Goal: Task Accomplishment & Management: Manage account settings

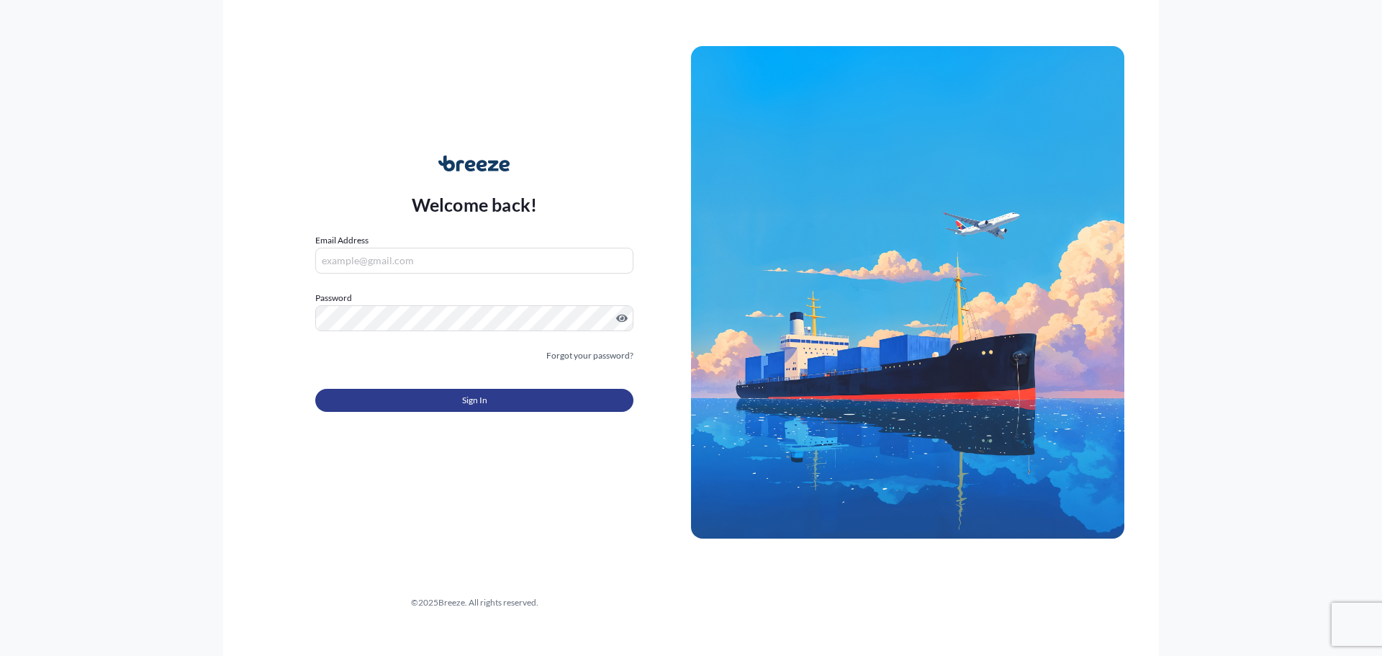
type input "[EMAIL_ADDRESS][DOMAIN_NAME]"
click at [518, 395] on button "Sign In" at bounding box center [474, 400] width 318 height 23
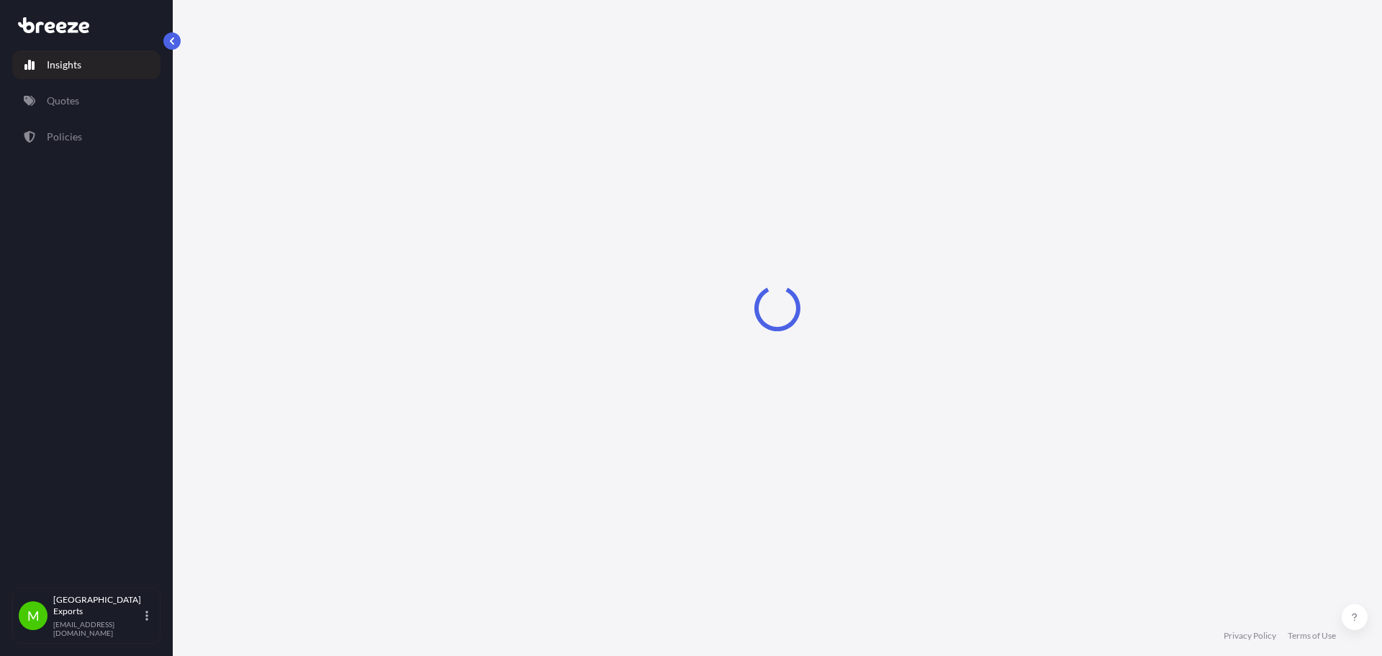
select select "2025"
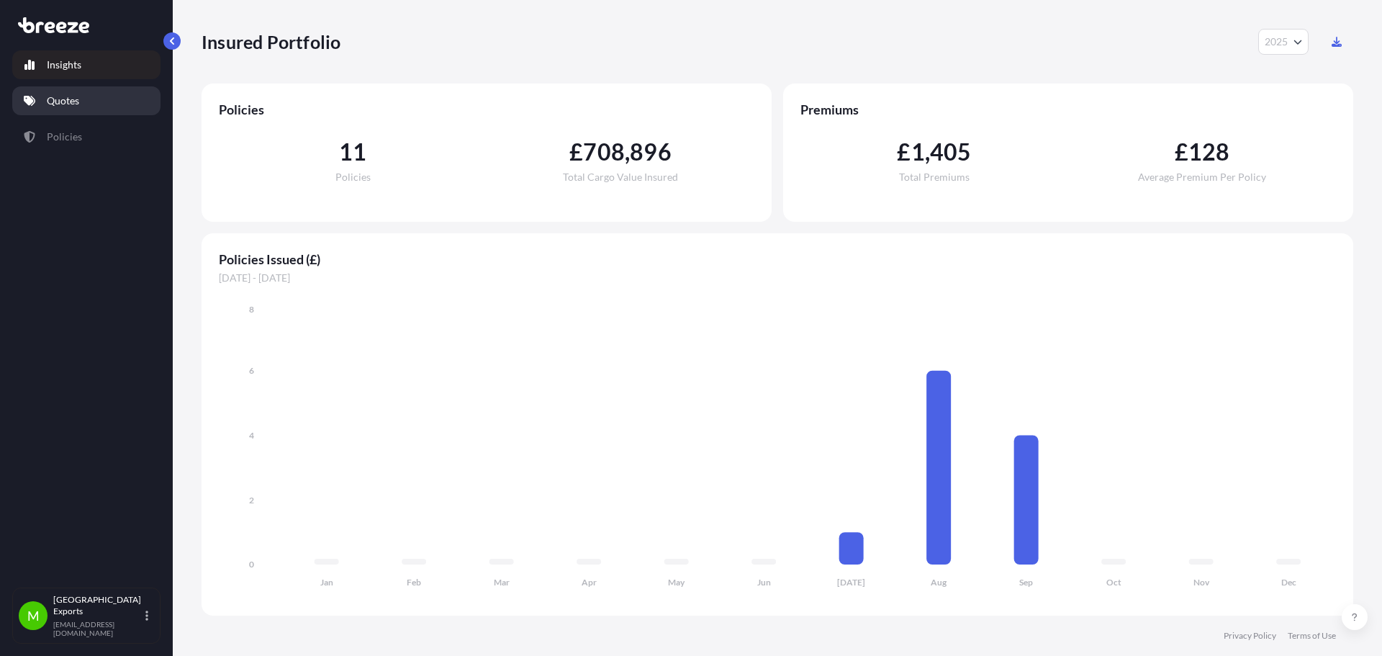
click at [68, 104] on p "Quotes" at bounding box center [63, 101] width 32 height 14
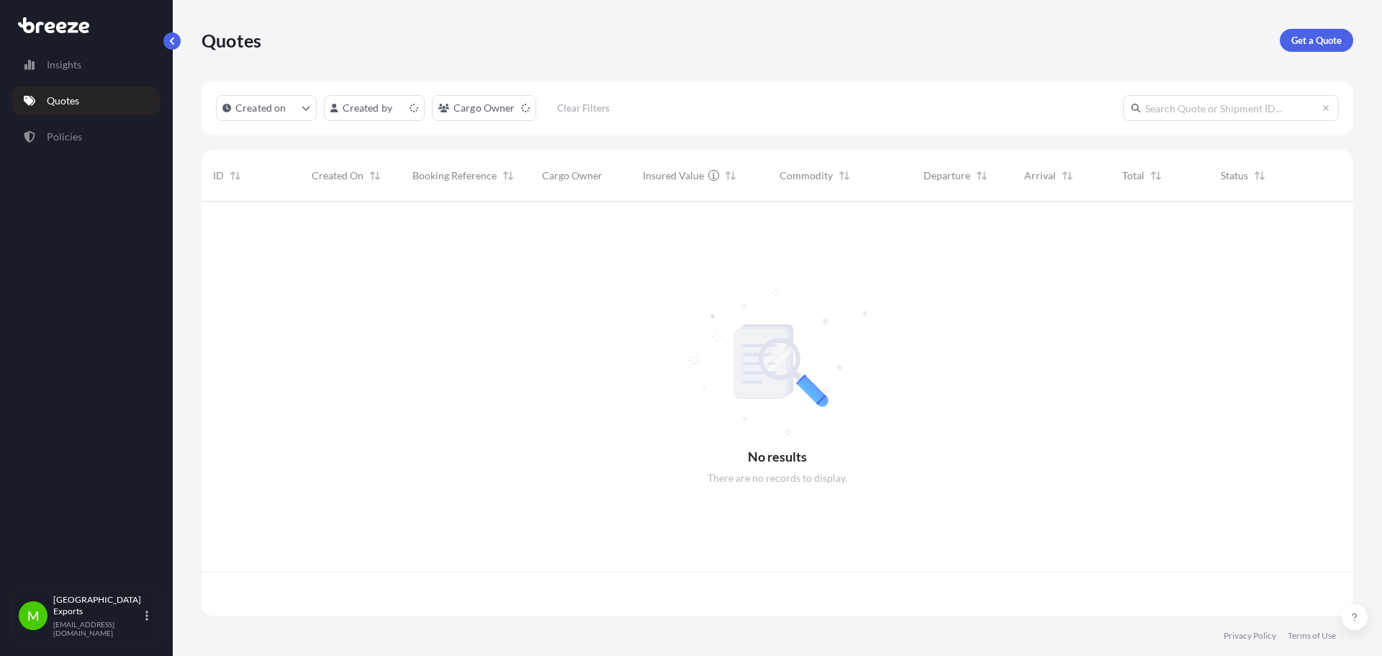
scroll to position [411, 1141]
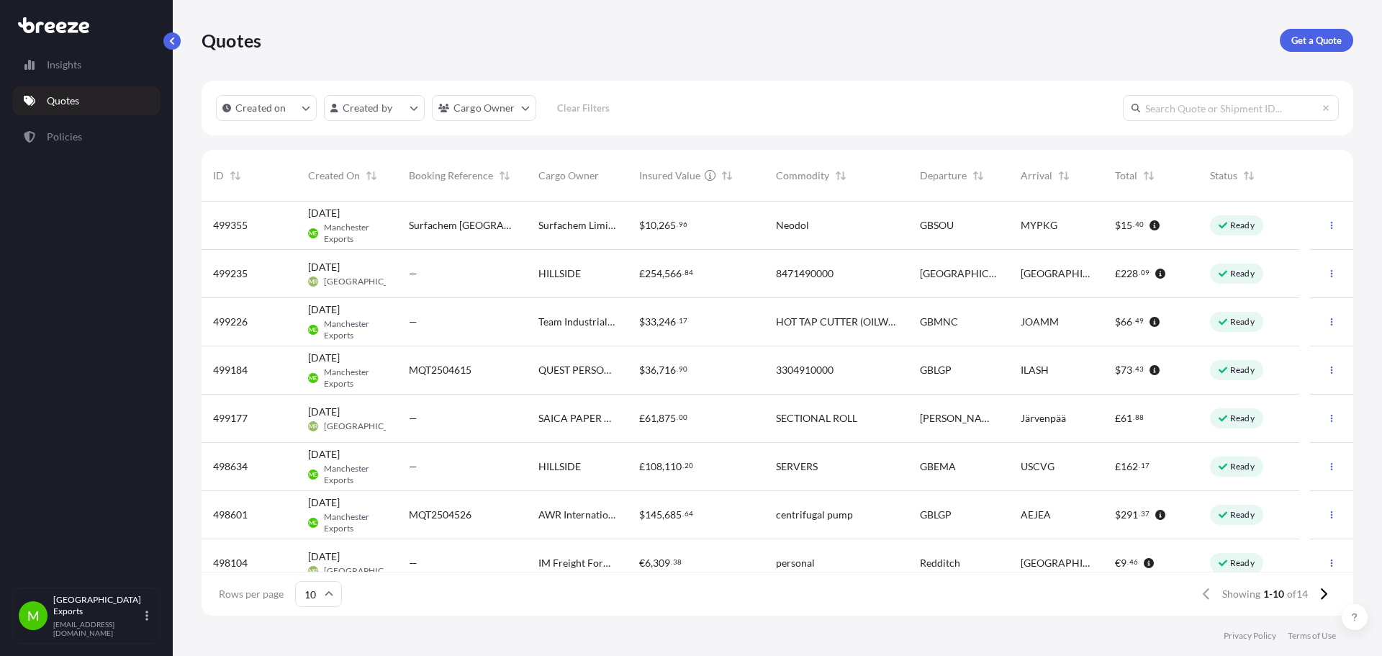
click at [620, 230] on div "Surfachem Limited" at bounding box center [577, 225] width 101 height 48
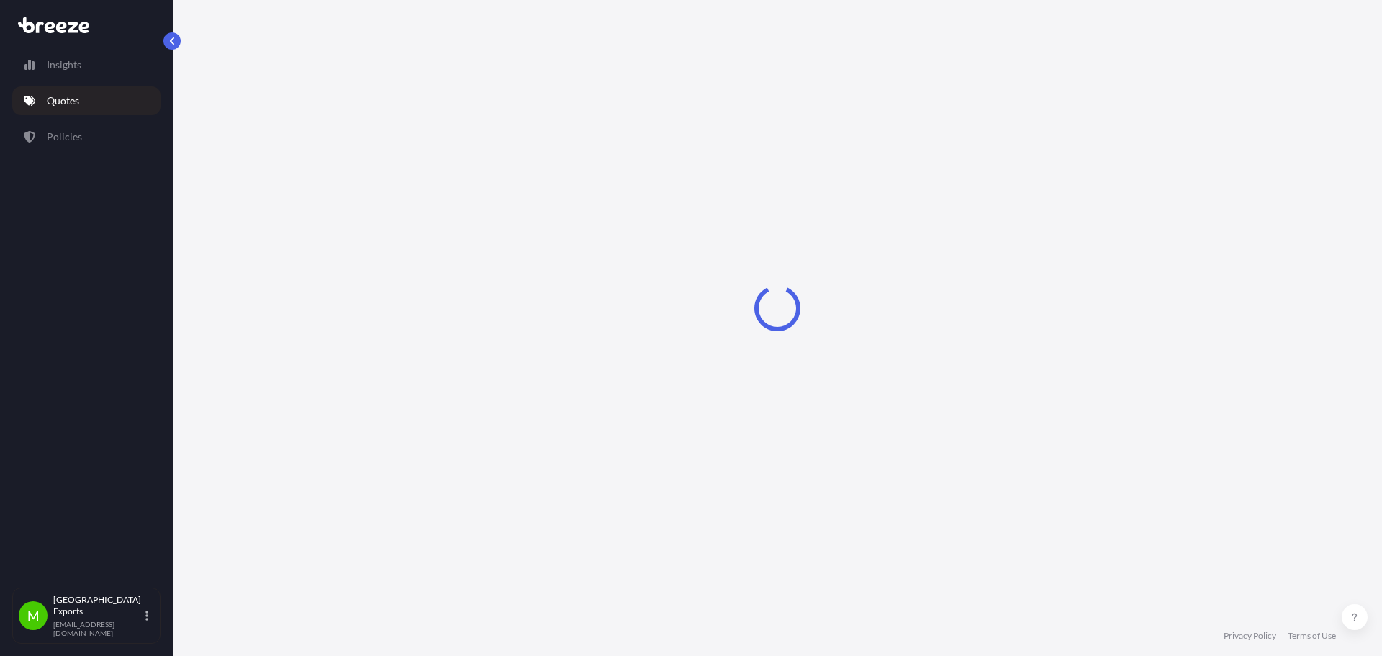
select select "Road"
select select "Sea"
select select "1"
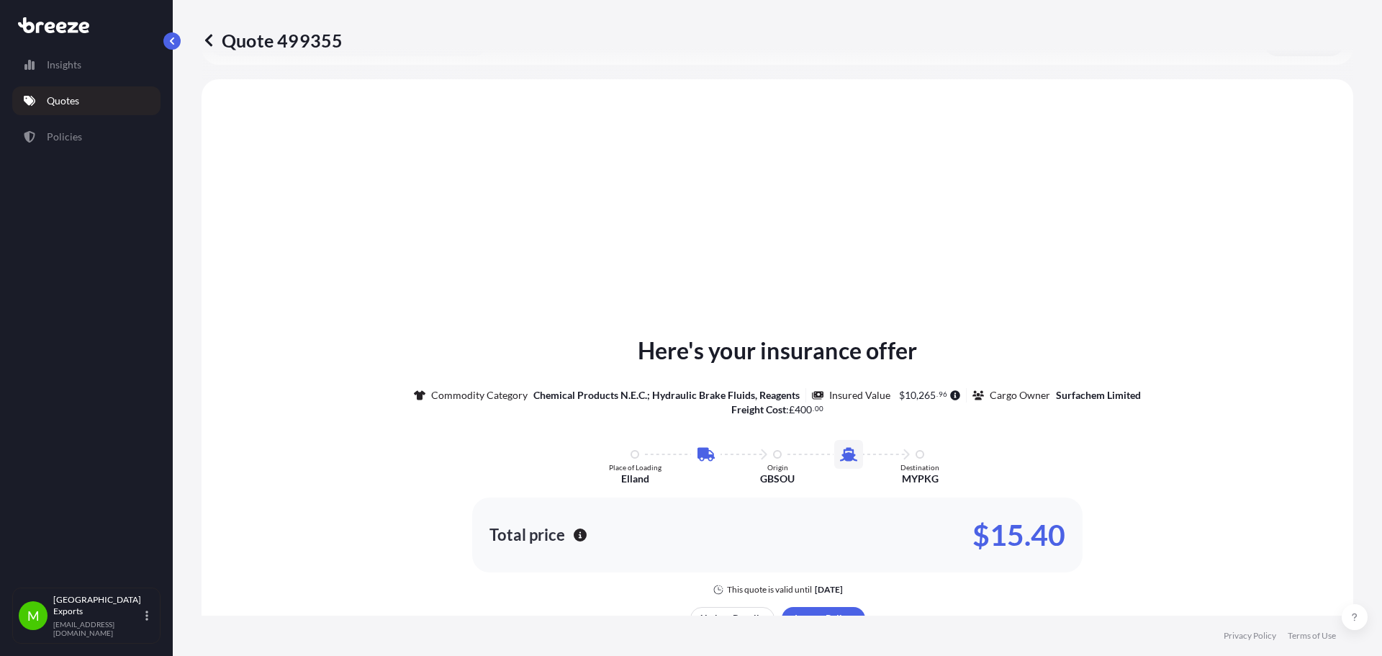
scroll to position [491, 0]
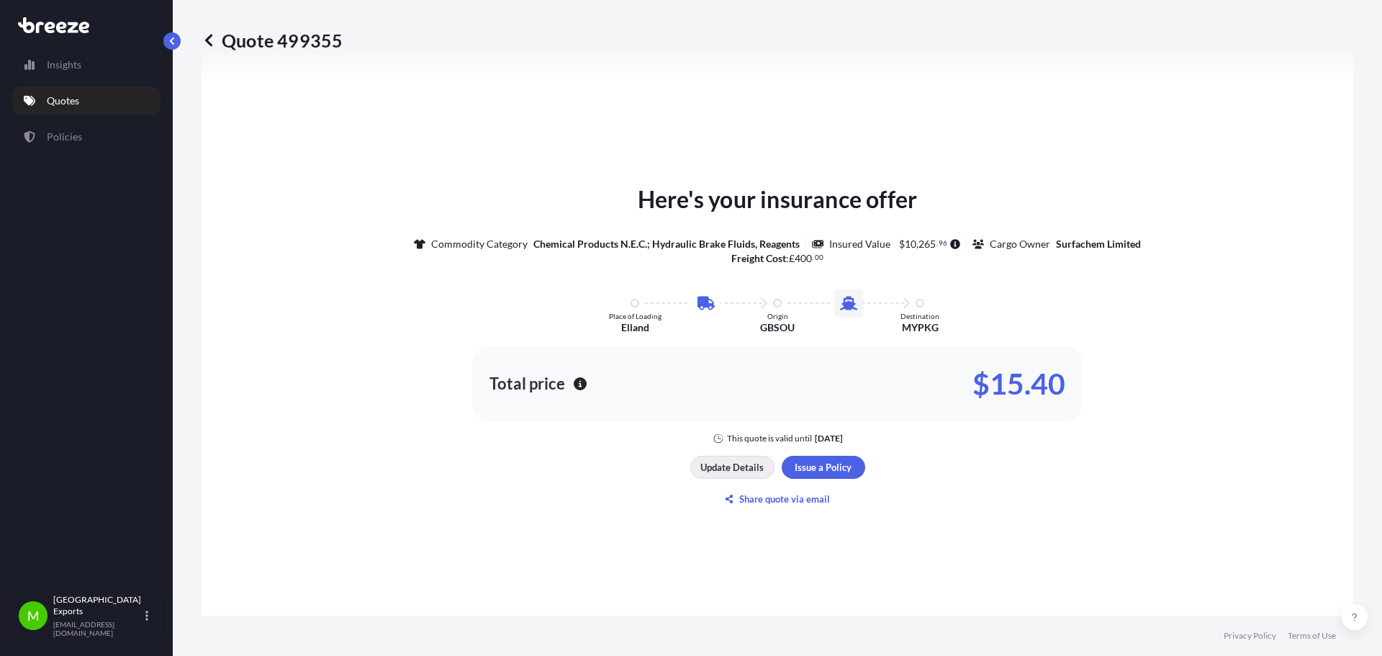
click at [702, 471] on p "Update Details" at bounding box center [731, 467] width 63 height 14
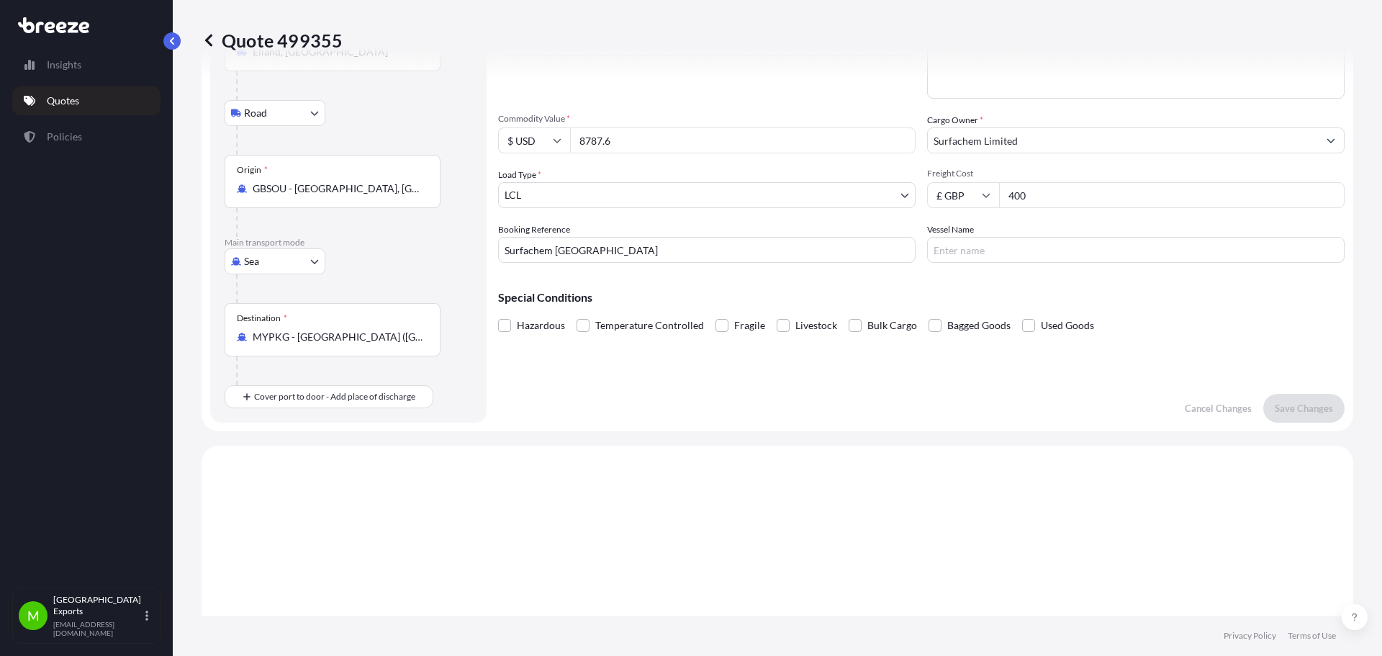
scroll to position [23, 0]
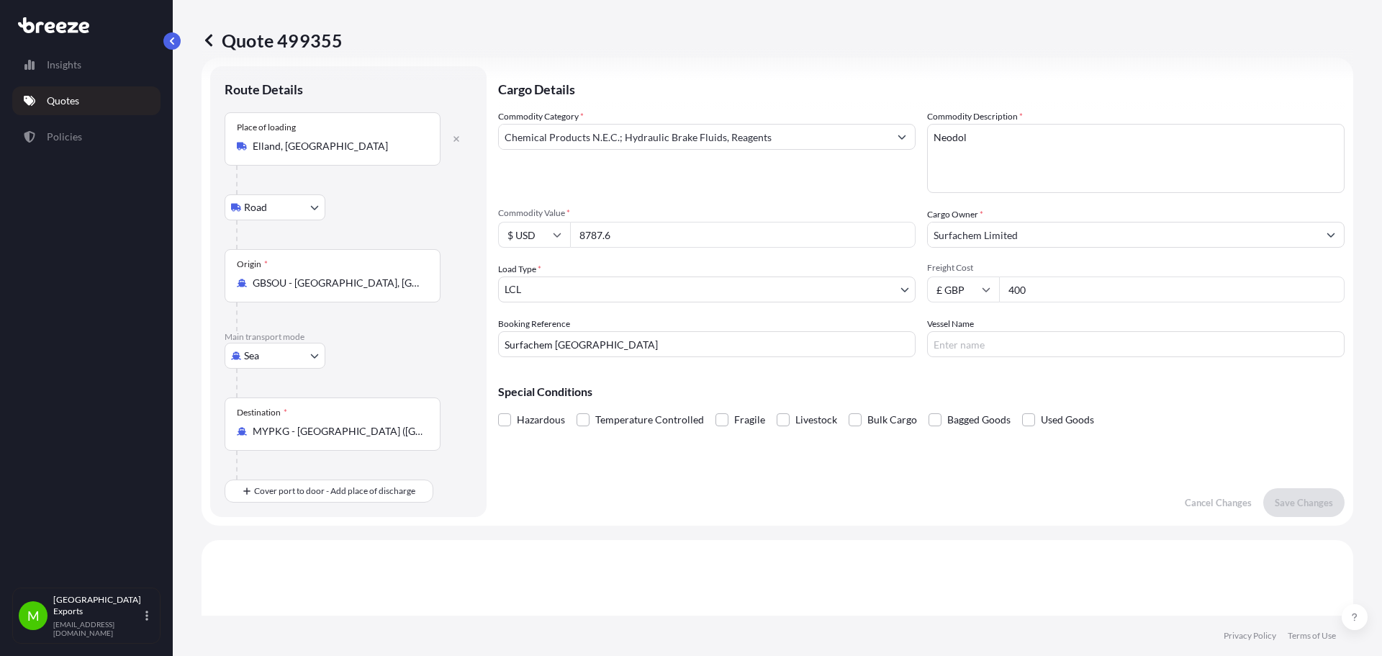
drag, startPoint x: 1039, startPoint y: 294, endPoint x: 1000, endPoint y: 293, distance: 38.9
click at [1000, 293] on input "400" at bounding box center [1171, 289] width 345 height 26
type input "435.90"
drag, startPoint x: 624, startPoint y: 347, endPoint x: 517, endPoint y: 278, distance: 126.6
click at [495, 353] on form "Route Details Place of loading [GEOGRAPHIC_DATA], UK Road Road Rail Origin * GB…" at bounding box center [776, 292] width 1151 height 468
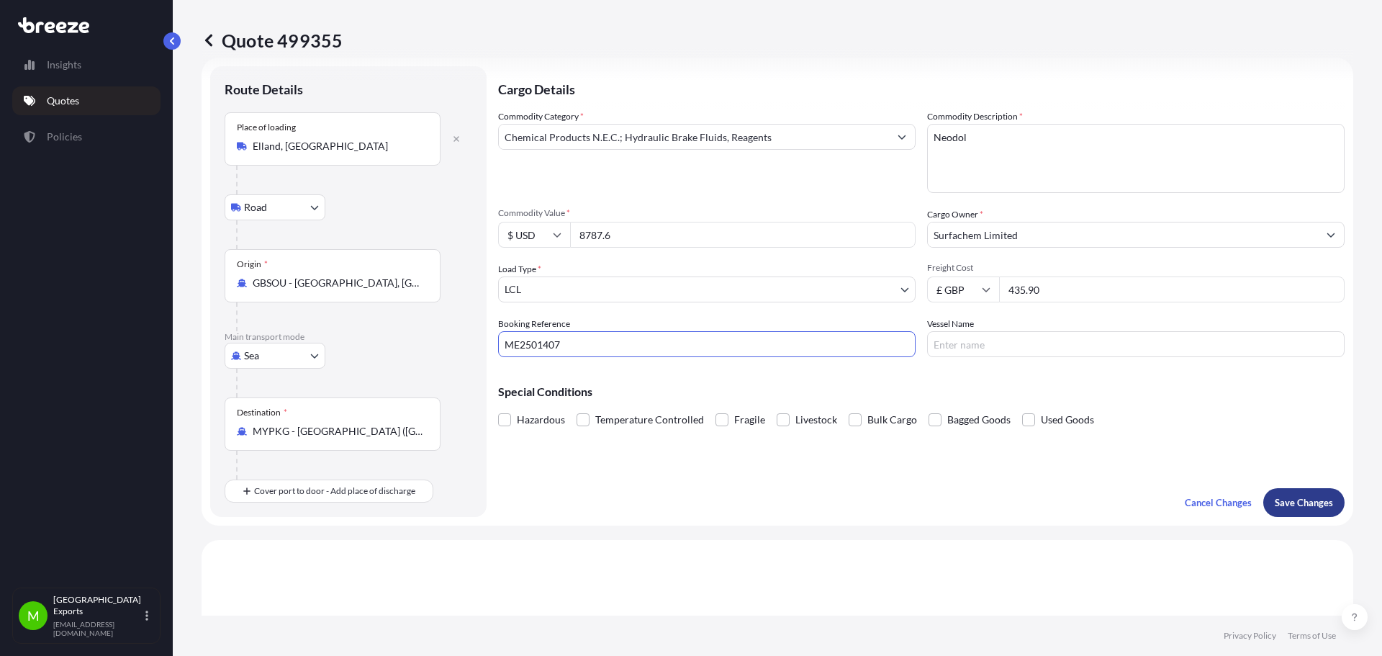
type input "ME2501407"
click at [1274, 504] on p "Save Changes" at bounding box center [1303, 502] width 58 height 14
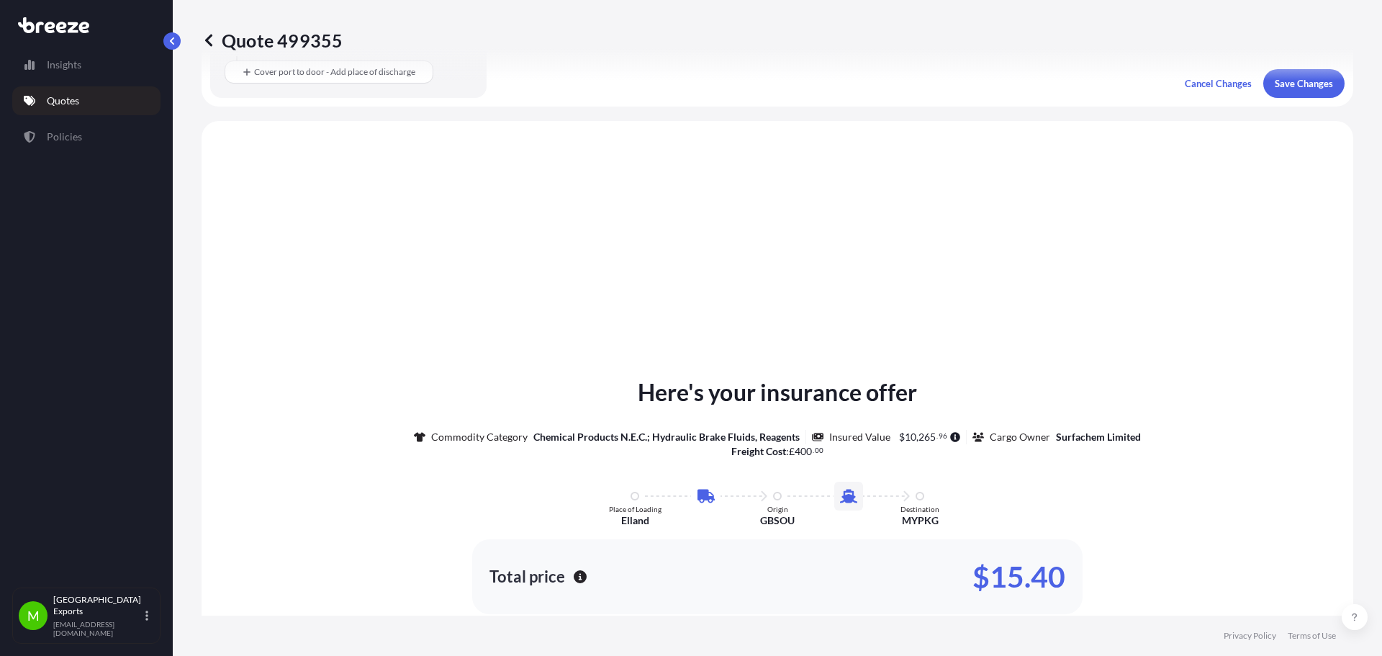
scroll to position [491, 0]
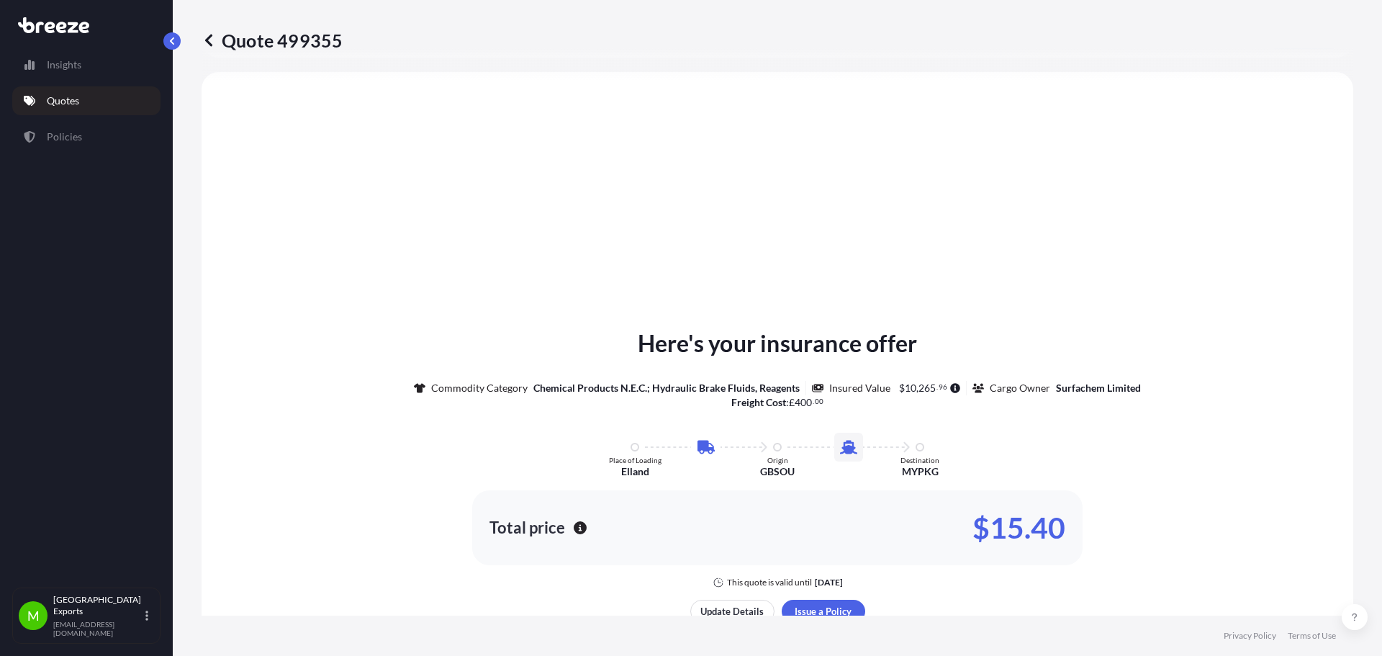
select select "Road"
select select "Sea"
select select "1"
